Goal: Task Accomplishment & Management: Manage account settings

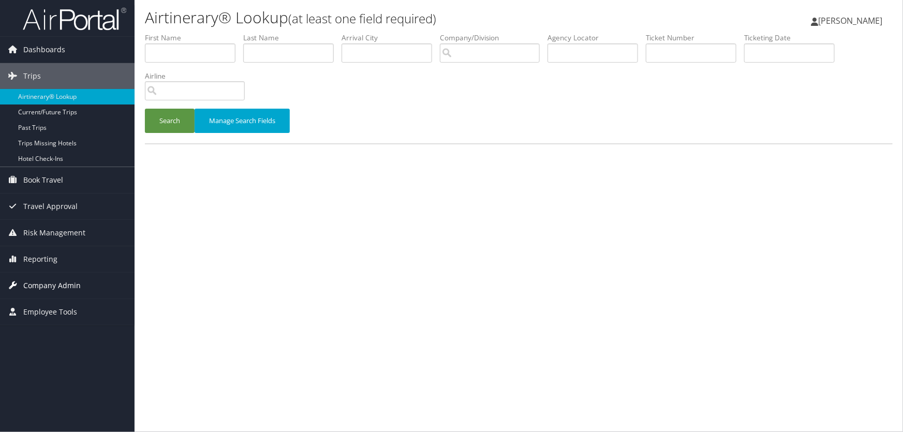
click at [39, 285] on span "Company Admin" at bounding box center [51, 286] width 57 height 26
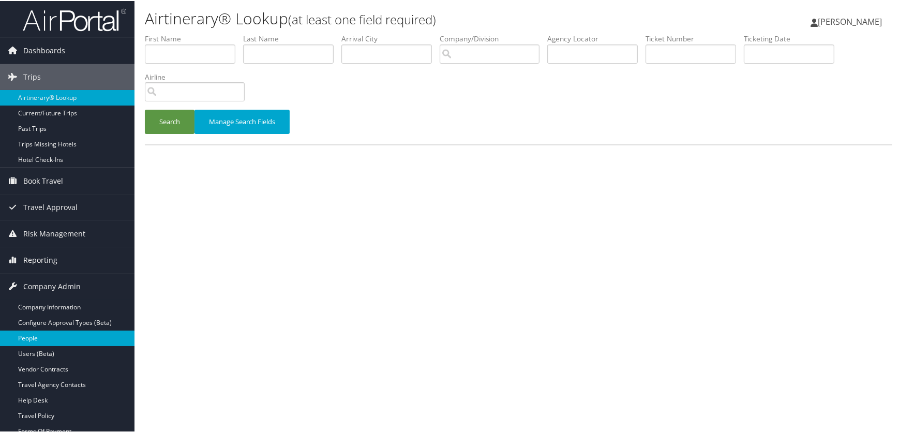
click at [32, 338] on link "People" at bounding box center [67, 338] width 135 height 16
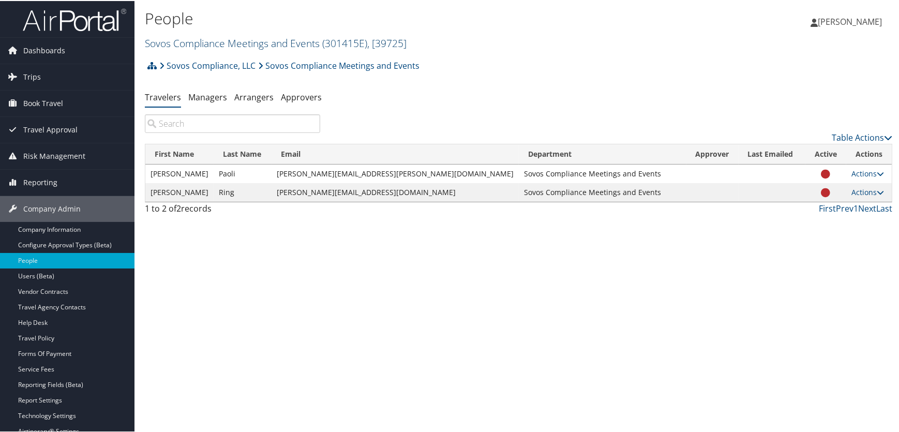
click at [233, 41] on link "Sovos Compliance Meetings and Events ( 301415E ) , [ 39725 ]" at bounding box center [276, 42] width 262 height 14
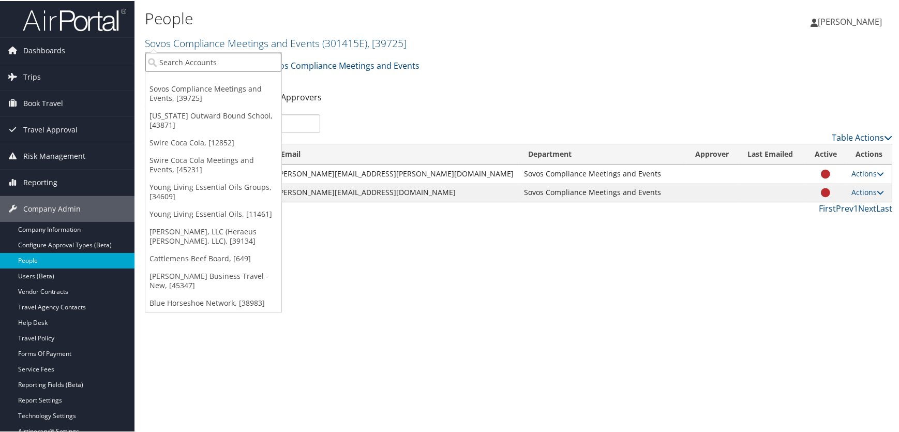
click at [213, 64] on input "search" at bounding box center [213, 61] width 136 height 19
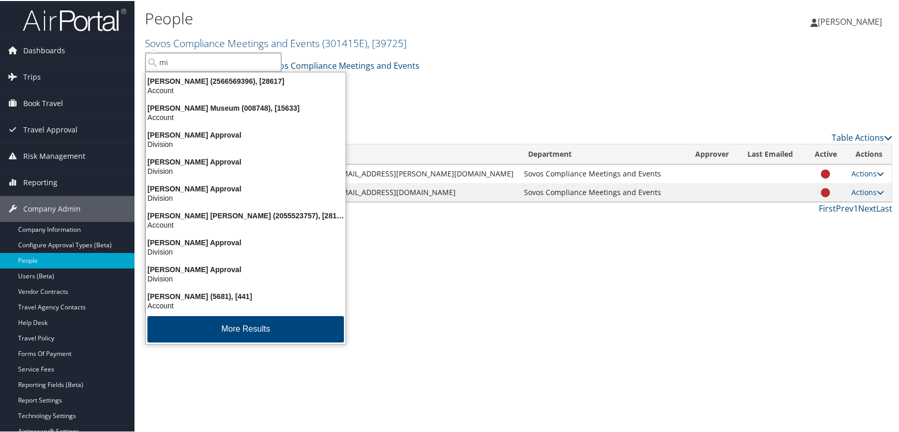
type input "m"
type input "nice"
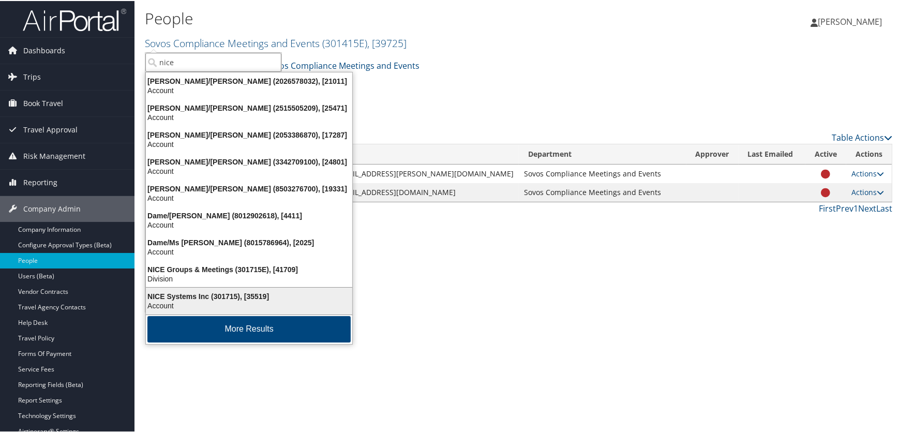
click at [206, 296] on div "NICE Systems Inc (301715), [35519]" at bounding box center [249, 295] width 219 height 9
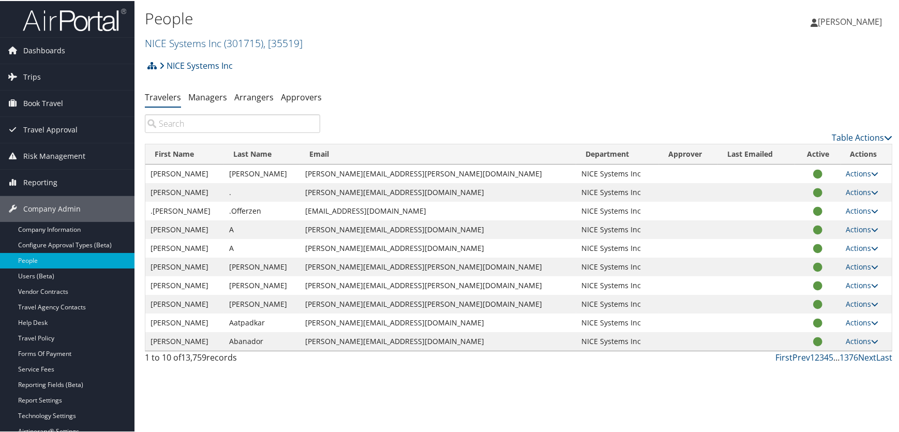
click at [189, 128] on input "search" at bounding box center [232, 122] width 175 height 19
paste input "Spears"
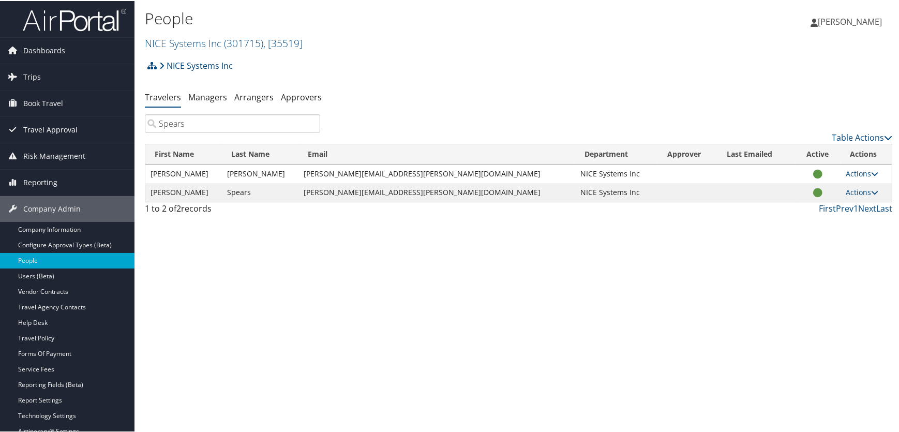
drag, startPoint x: 233, startPoint y: 121, endPoint x: 44, endPoint y: 124, distance: 189.4
click at [44, 124] on div "Dashboards AirPortal 360™ (Manager) AirPortal 360™ (Agent) My Travel Dashboard …" at bounding box center [451, 216] width 903 height 432
paste input "[PERSON_NAME][EMAIL_ADDRESS][PERSON_NAME][DOMAIN_NAME]"
type input "[PERSON_NAME][EMAIL_ADDRESS][PERSON_NAME][DOMAIN_NAME]"
